Goal: Navigation & Orientation: Find specific page/section

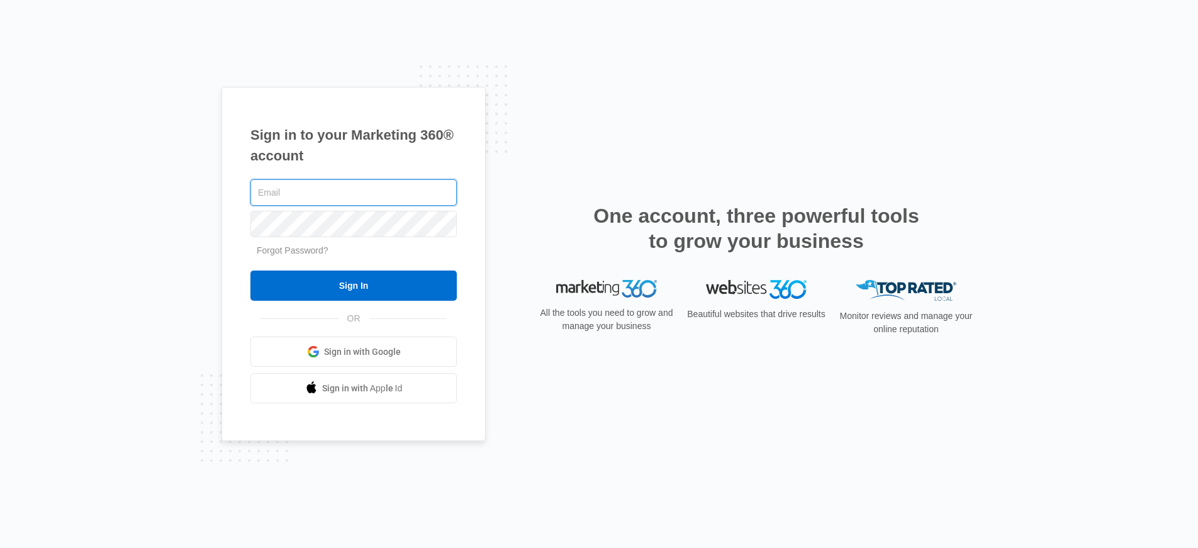
click at [303, 194] on input "text" at bounding box center [353, 192] width 206 height 26
type input "[PERSON_NAME][EMAIL_ADDRESS][PERSON_NAME][DOMAIN_NAME]"
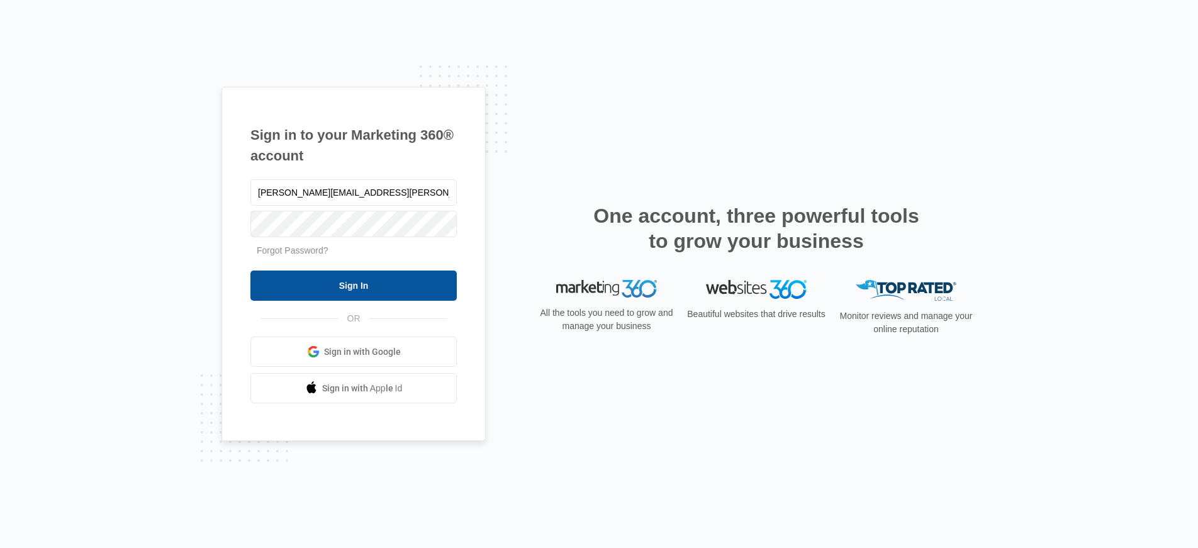
click at [348, 282] on input "Sign In" at bounding box center [353, 286] width 206 height 30
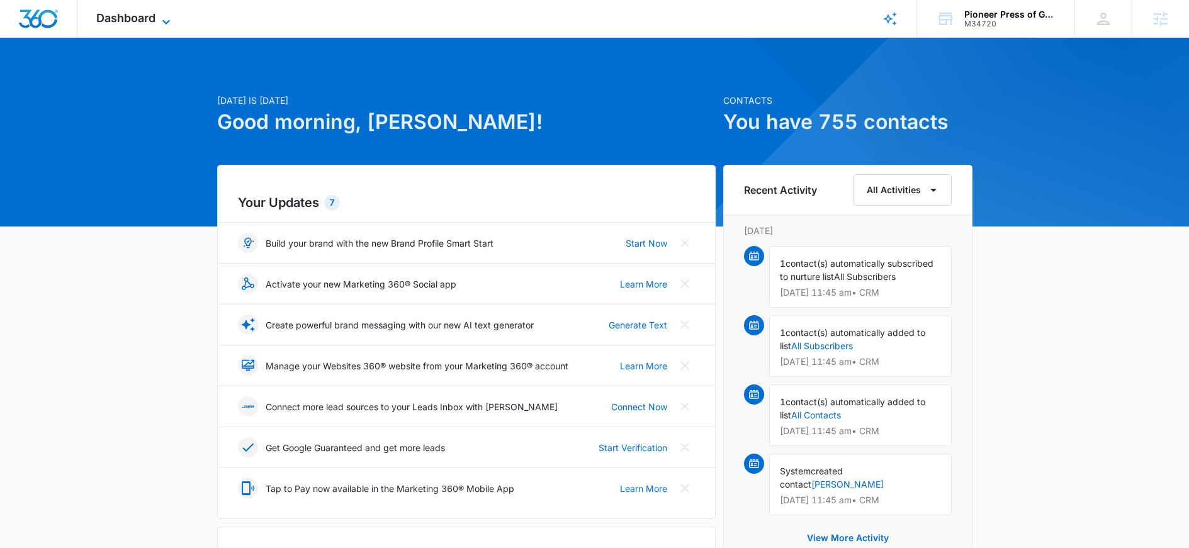
click at [142, 15] on span "Dashboard" at bounding box center [125, 17] width 59 height 13
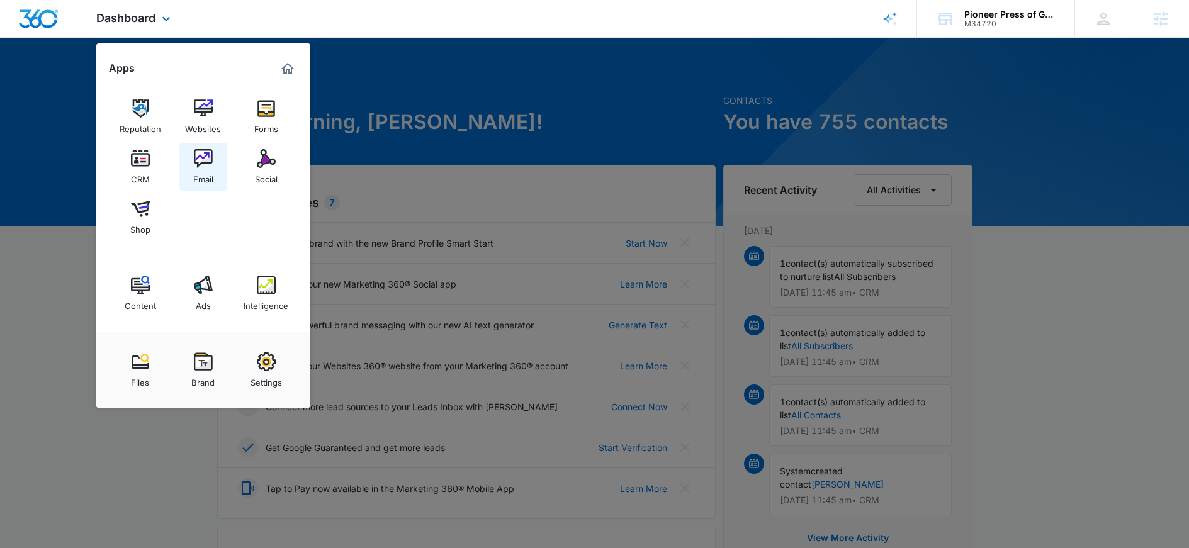
click at [210, 154] on img at bounding box center [203, 158] width 19 height 19
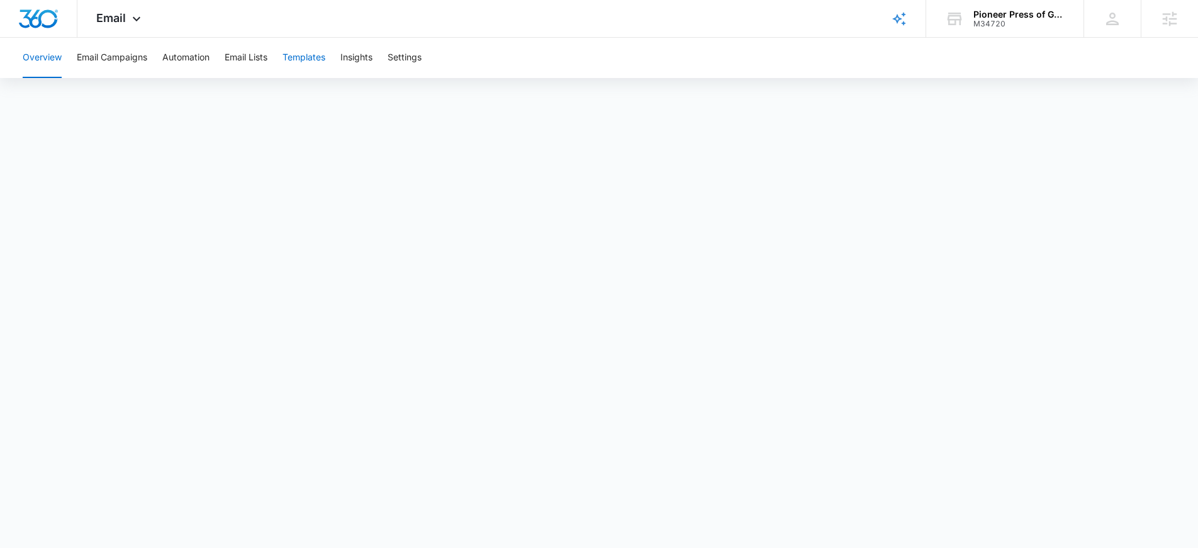
click at [305, 60] on button "Templates" at bounding box center [304, 58] width 43 height 40
click at [177, 60] on button "Automation" at bounding box center [185, 58] width 47 height 40
click at [113, 16] on span "Email" at bounding box center [111, 17] width 30 height 13
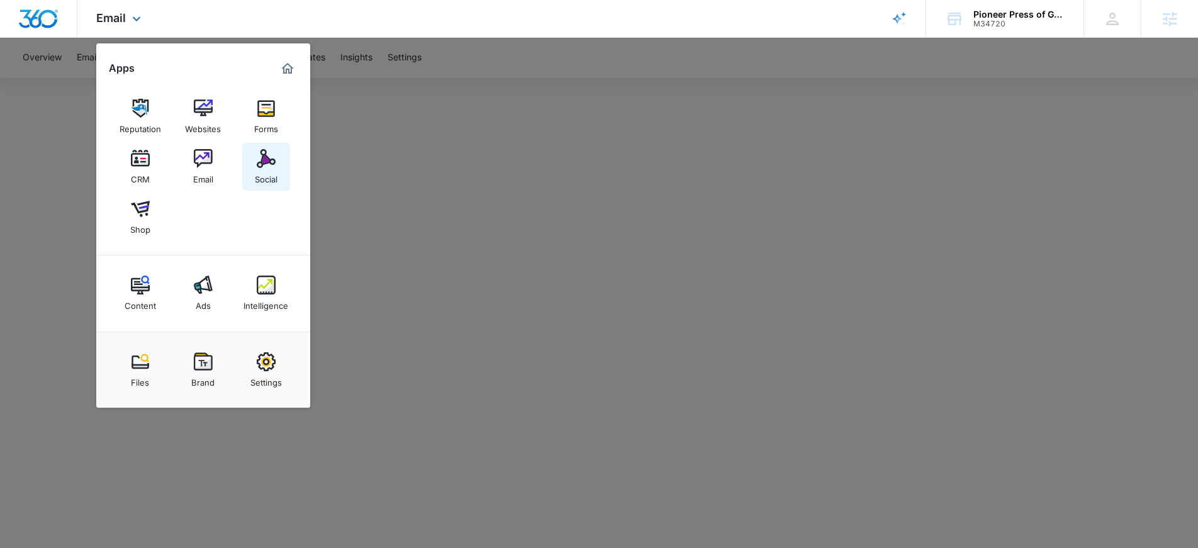
click at [260, 163] on img at bounding box center [266, 158] width 19 height 19
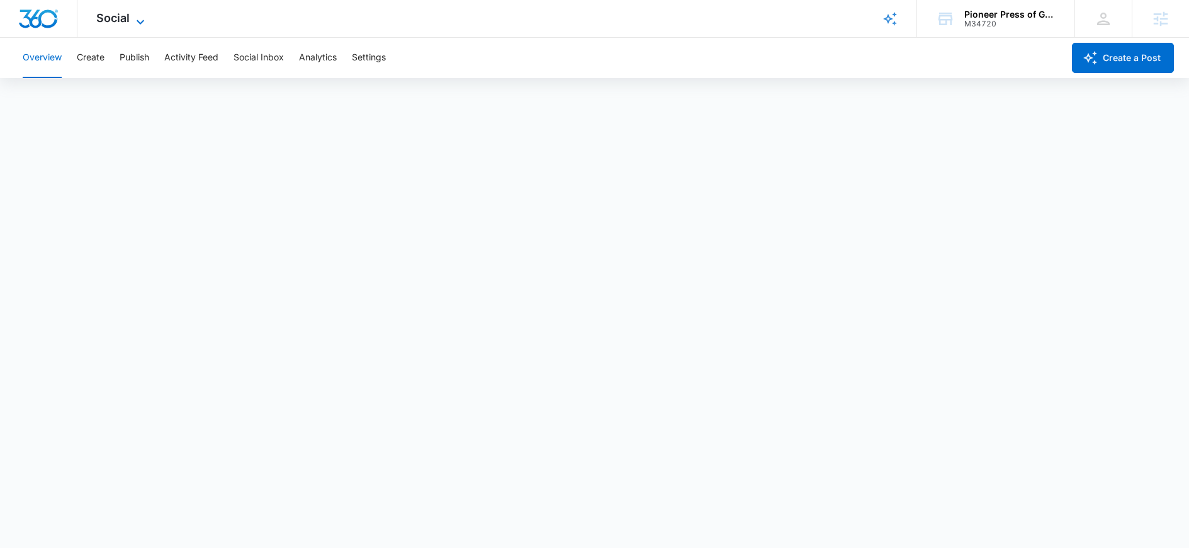
click at [133, 14] on icon at bounding box center [140, 21] width 15 height 15
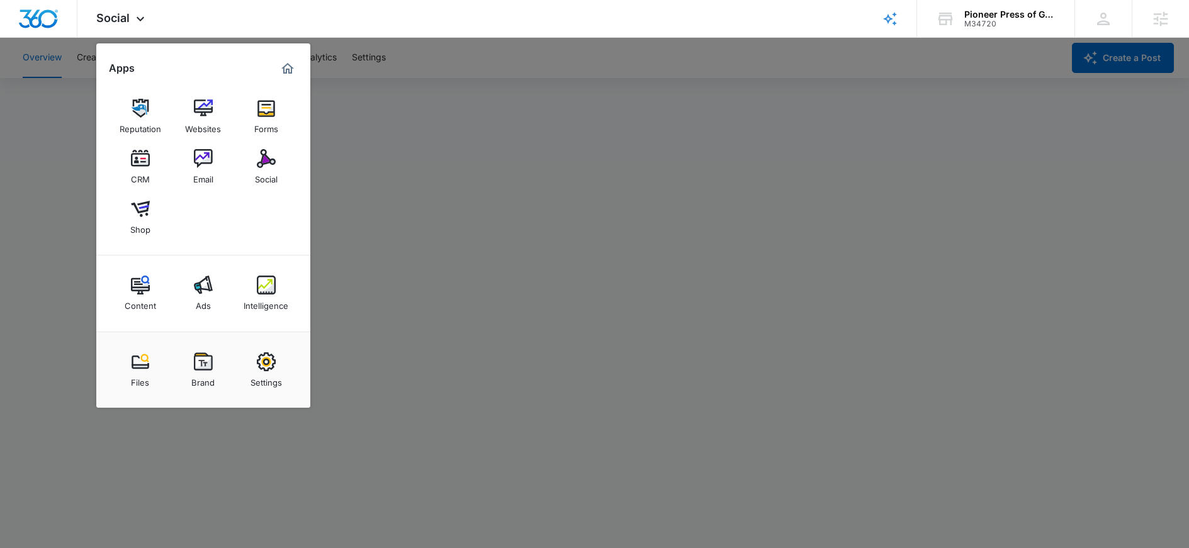
click at [61, 146] on div at bounding box center [594, 274] width 1189 height 548
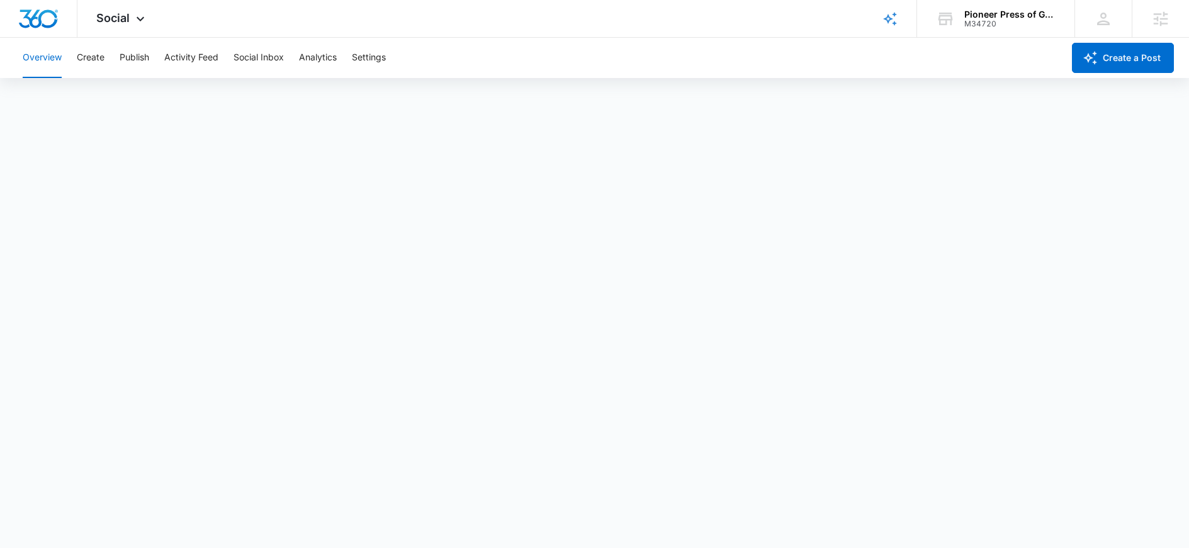
scroll to position [3, 0]
click at [132, 59] on button "Publish" at bounding box center [135, 58] width 30 height 40
